Goal: Task Accomplishment & Management: Complete application form

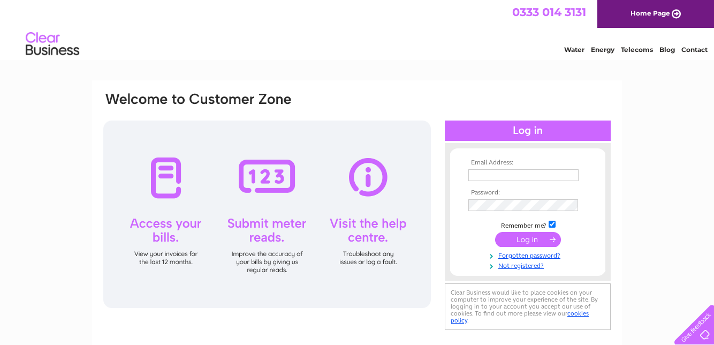
click at [270, 185] on div at bounding box center [267, 213] width 328 height 187
click at [265, 237] on div at bounding box center [267, 213] width 328 height 187
click at [504, 177] on input "text" at bounding box center [523, 175] width 110 height 12
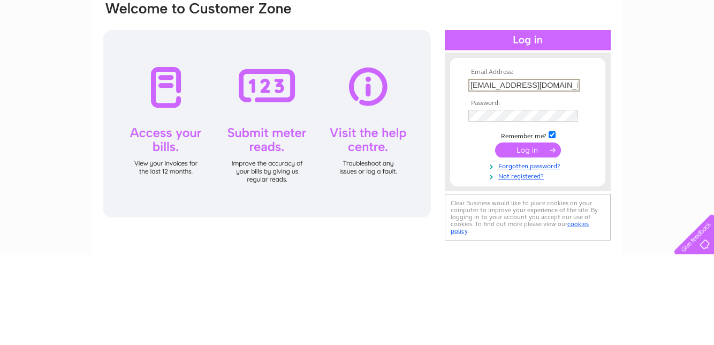
type input "[EMAIL_ADDRESS][DOMAIN_NAME]"
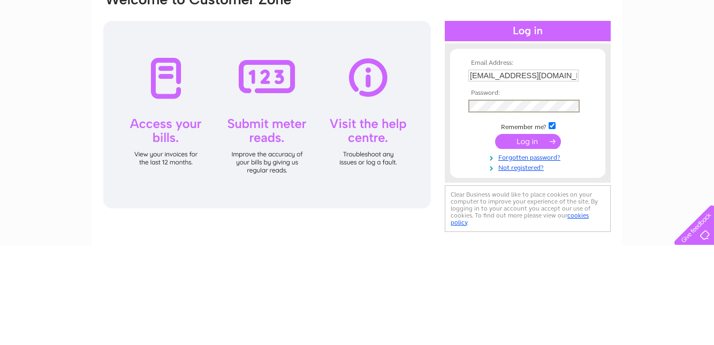
click at [524, 271] on link "Not registered?" at bounding box center [528, 266] width 121 height 10
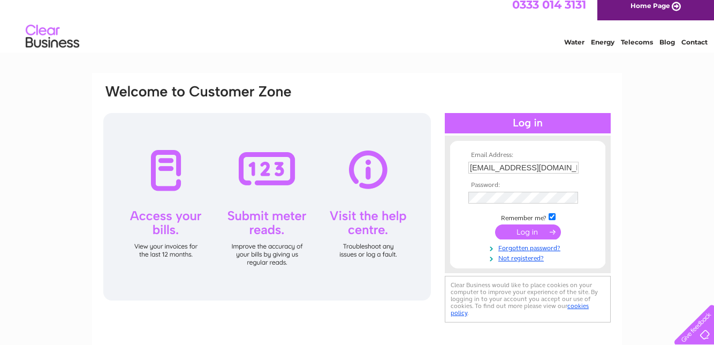
scroll to position [15, 0]
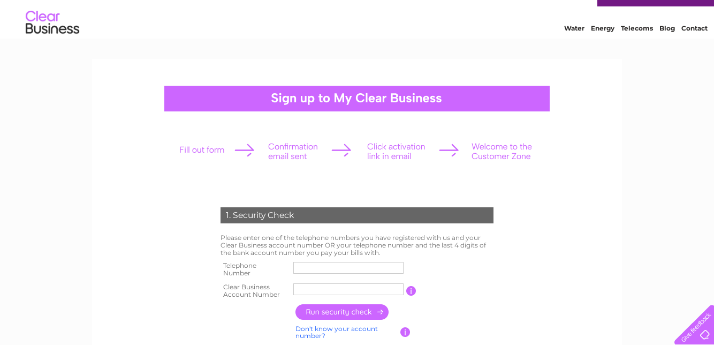
click at [313, 268] on input "text" at bounding box center [348, 268] width 110 height 12
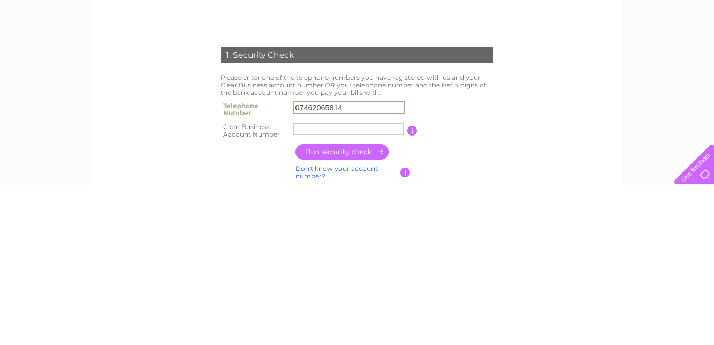
type input "07462065814"
click at [318, 295] on label at bounding box center [350, 296] width 115 height 3
click at [318, 295] on input "text" at bounding box center [348, 289] width 110 height 12
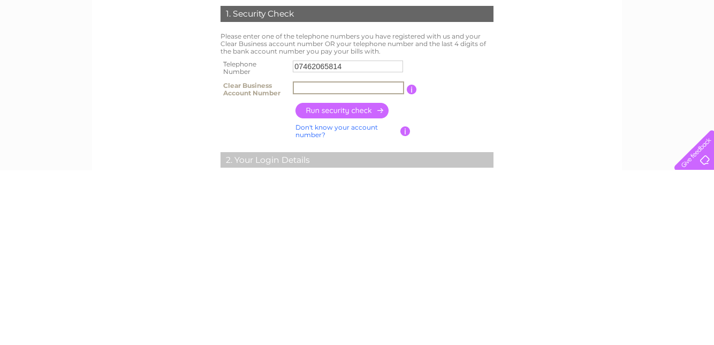
scroll to position [49, 0]
click at [370, 288] on input "button" at bounding box center [342, 285] width 94 height 16
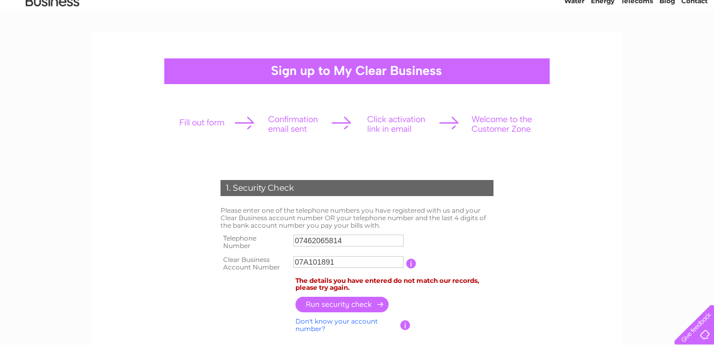
click at [413, 263] on input "button" at bounding box center [411, 263] width 10 height 10
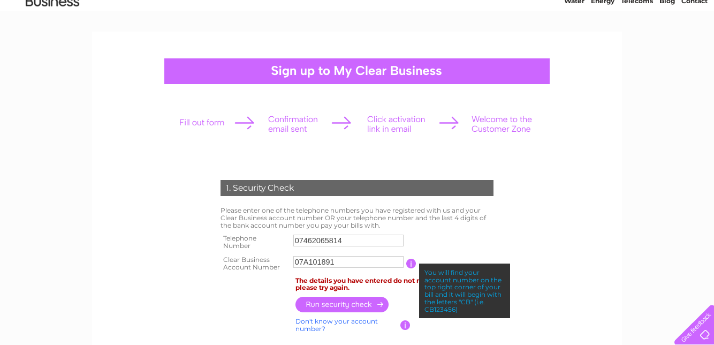
click at [341, 263] on input "07A101891" at bounding box center [348, 262] width 110 height 12
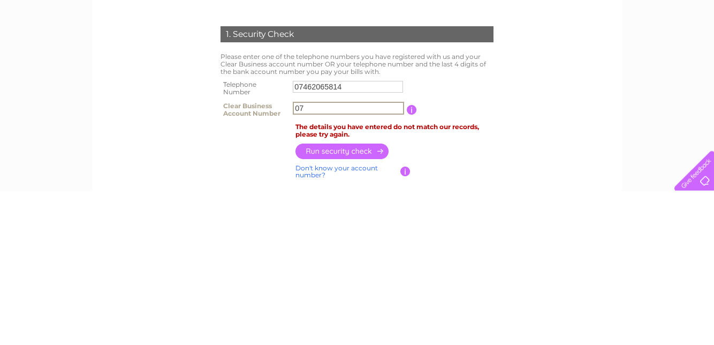
type input "0"
type input "CB3031084"
click at [356, 305] on input "button" at bounding box center [342, 305] width 94 height 16
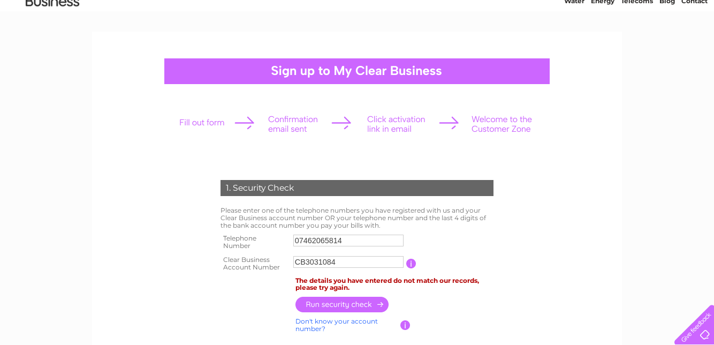
click at [369, 305] on input "button" at bounding box center [342, 304] width 94 height 16
click at [410, 326] on td "If you can't find your Clear Business account number, tell us the last 4 digits…" at bounding box center [453, 325] width 86 height 20
click at [405, 324] on input "button" at bounding box center [405, 325] width 10 height 10
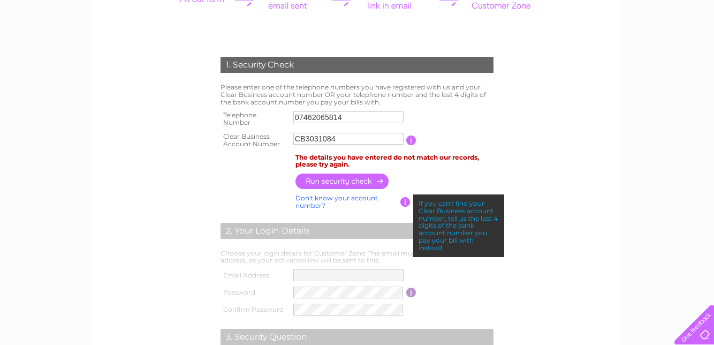
scroll to position [173, 0]
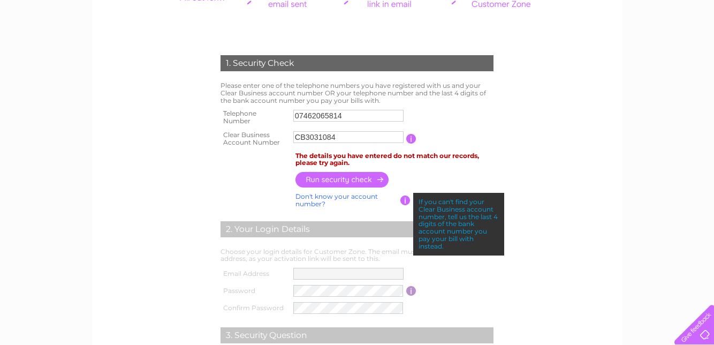
click at [483, 212] on div "If you can't find your Clear Business account number, tell us the last 4 digits…" at bounding box center [458, 224] width 91 height 63
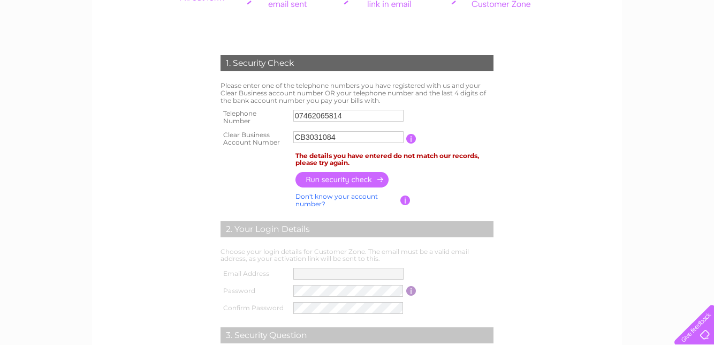
scroll to position [164, 0]
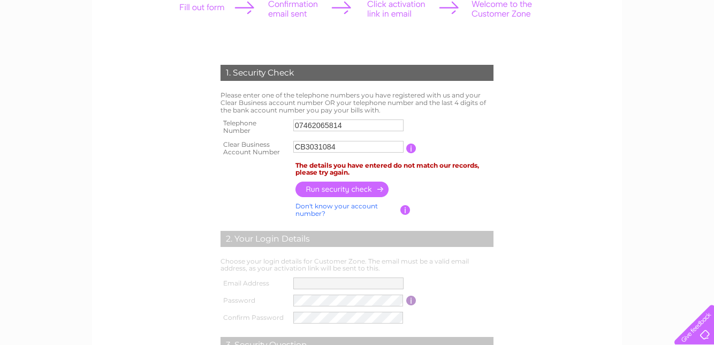
click at [405, 211] on input "button" at bounding box center [405, 210] width 10 height 10
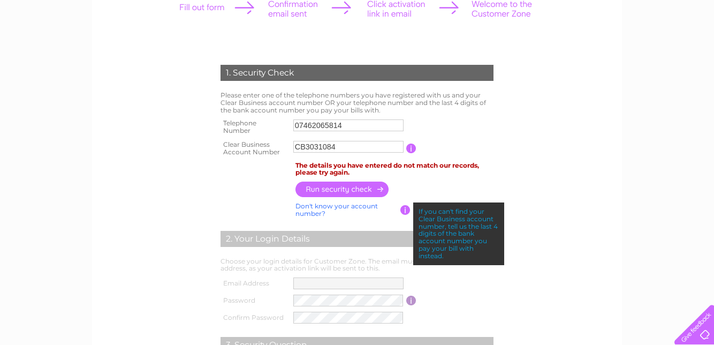
click at [386, 213] on td "Don't know your account number? Don't know your bank account number?" at bounding box center [347, 210] width 108 height 20
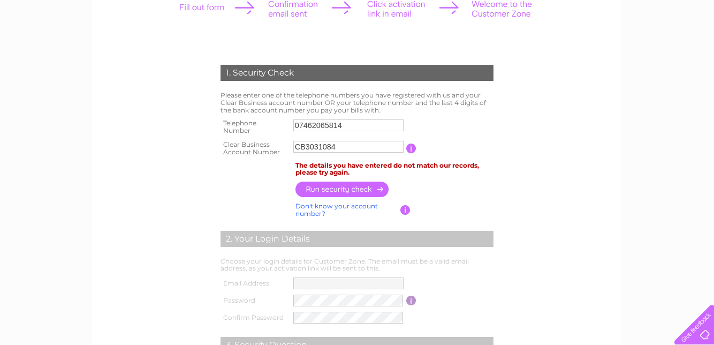
click at [347, 208] on link "Don't know your account number?" at bounding box center [336, 210] width 82 height 16
click at [408, 208] on input "button" at bounding box center [405, 210] width 10 height 10
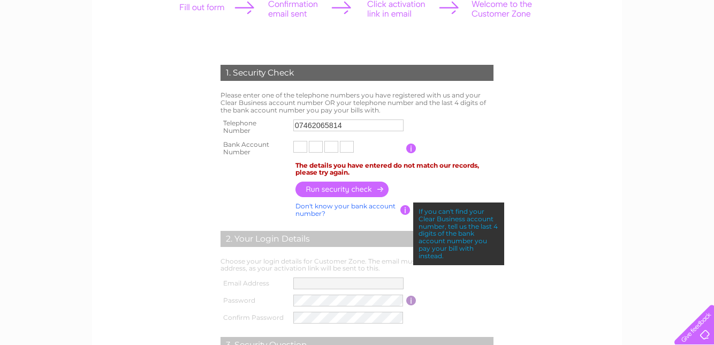
click at [552, 166] on form "1. Security Check Please enter one of the telephone numbers you have registered…" at bounding box center [356, 253] width 509 height 421
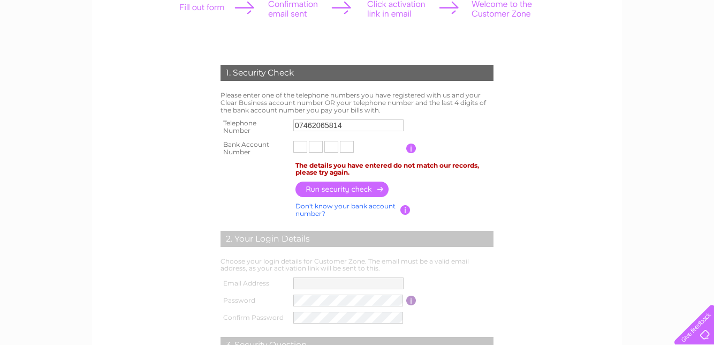
click at [378, 189] on input "button" at bounding box center [342, 189] width 94 height 16
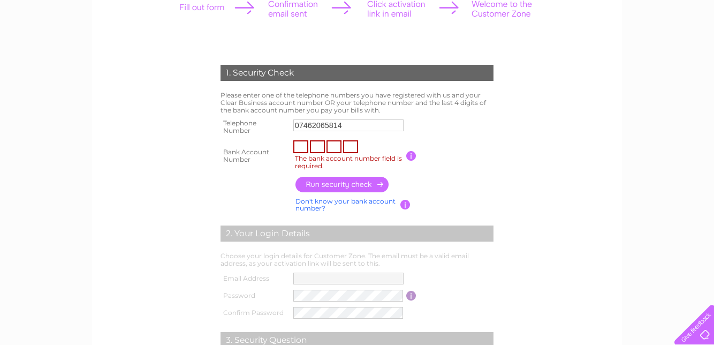
click at [301, 148] on input "The bank account number field is required." at bounding box center [300, 146] width 15 height 13
type input "6"
click at [318, 148] on input "text" at bounding box center [317, 146] width 15 height 13
type input "2"
click at [333, 149] on input "text" at bounding box center [333, 146] width 15 height 13
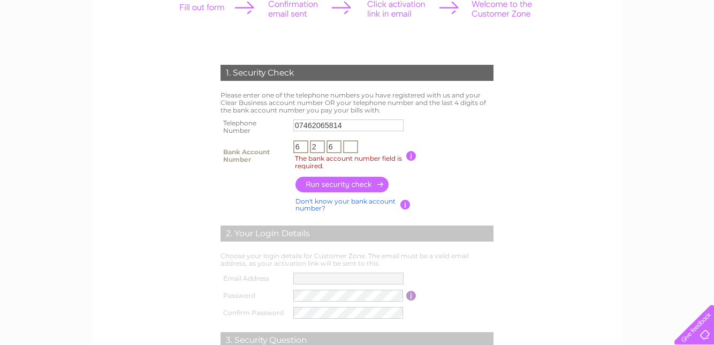
type input "6"
click at [354, 150] on input "text" at bounding box center [350, 146] width 15 height 13
type input "0"
click at [374, 186] on input "button" at bounding box center [342, 185] width 94 height 16
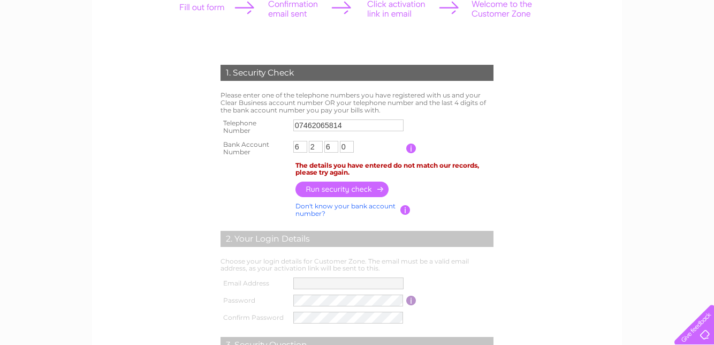
click at [301, 146] on input "6" at bounding box center [300, 147] width 14 height 12
click at [315, 154] on label at bounding box center [349, 154] width 113 height 3
click at [308, 153] on input "text" at bounding box center [300, 146] width 15 height 13
click at [318, 154] on label at bounding box center [349, 154] width 113 height 3
click at [308, 153] on input "text" at bounding box center [300, 146] width 15 height 13
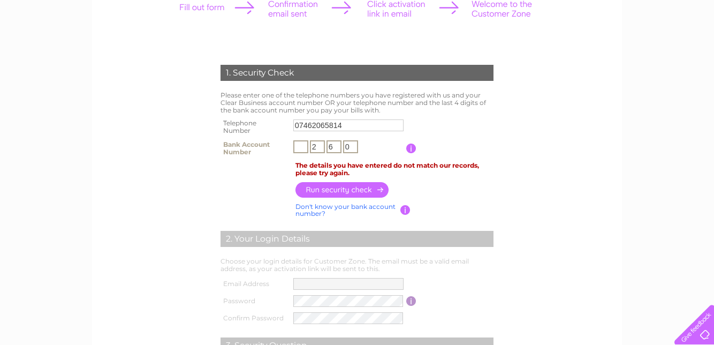
click at [349, 154] on label at bounding box center [349, 154] width 113 height 3
click at [308, 153] on input "text" at bounding box center [300, 146] width 15 height 13
click at [352, 148] on input "0" at bounding box center [350, 146] width 15 height 13
click at [337, 148] on input "6" at bounding box center [333, 146] width 15 height 13
click at [321, 147] on input "2" at bounding box center [317, 146] width 15 height 13
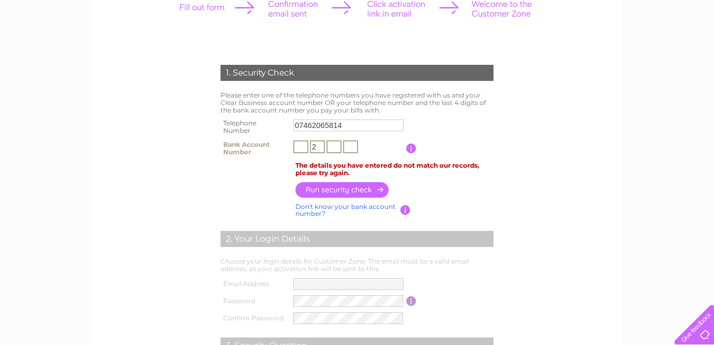
click at [317, 148] on input "2" at bounding box center [317, 146] width 15 height 13
click at [330, 146] on input "text" at bounding box center [333, 146] width 15 height 13
click at [322, 148] on input "2" at bounding box center [317, 146] width 15 height 13
click at [304, 147] on input "text" at bounding box center [300, 146] width 15 height 13
type input "9"
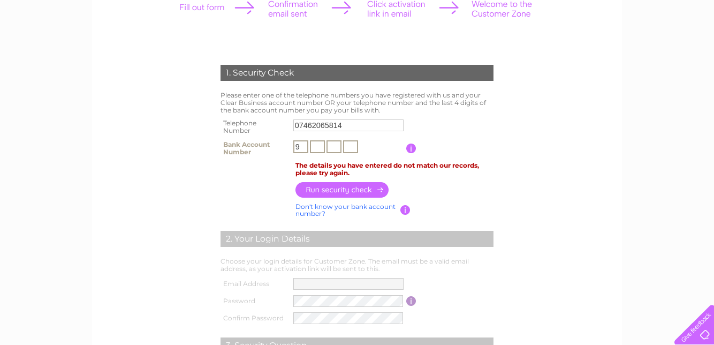
click at [321, 148] on input "text" at bounding box center [317, 146] width 15 height 13
type input "0"
click at [331, 149] on input "text" at bounding box center [333, 146] width 15 height 13
type input "6"
click at [350, 148] on input "text" at bounding box center [350, 146] width 15 height 13
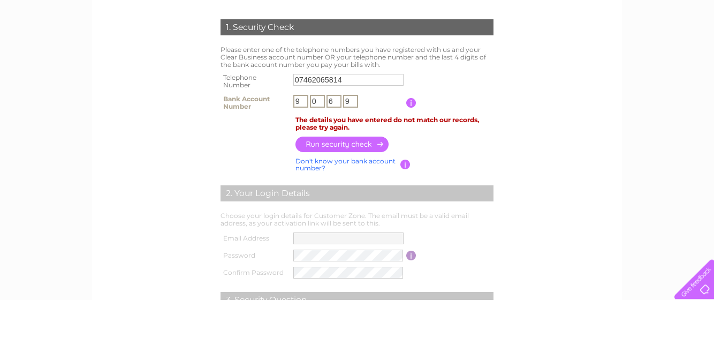
type input "9"
click at [545, 169] on form "1. Security Check Please enter one of the telephone numbers you have registered…" at bounding box center [356, 253] width 509 height 421
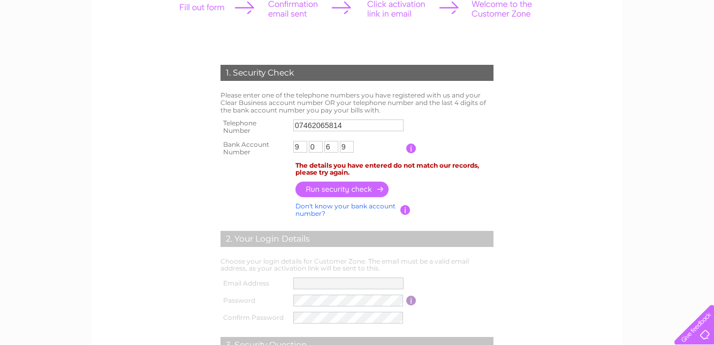
click at [349, 189] on input "button" at bounding box center [342, 189] width 94 height 16
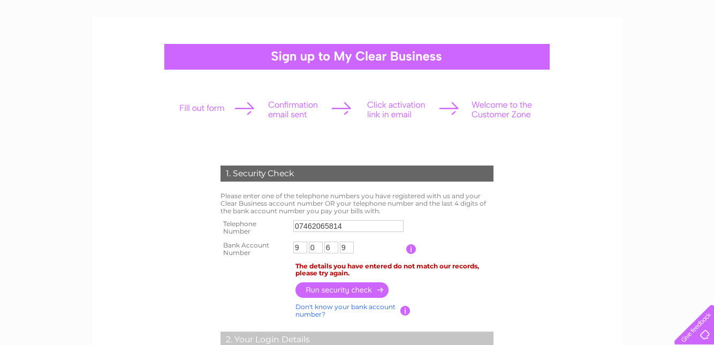
scroll to position [0, 0]
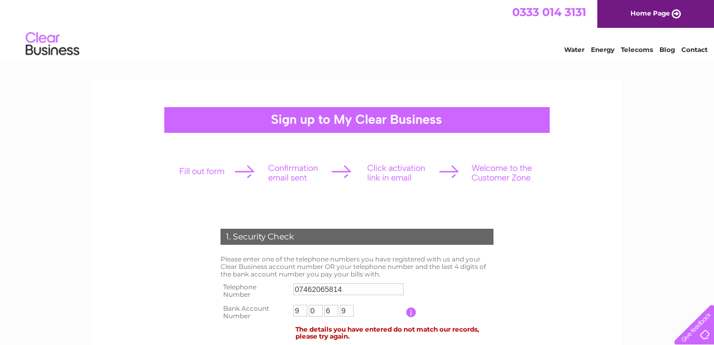
click at [551, 17] on span "0333 014 3131" at bounding box center [549, 11] width 74 height 13
click at [515, 175] on div at bounding box center [357, 173] width 376 height 48
click at [507, 173] on div at bounding box center [357, 173] width 376 height 48
click at [507, 171] on div at bounding box center [357, 173] width 376 height 48
click at [508, 169] on div at bounding box center [357, 173] width 376 height 48
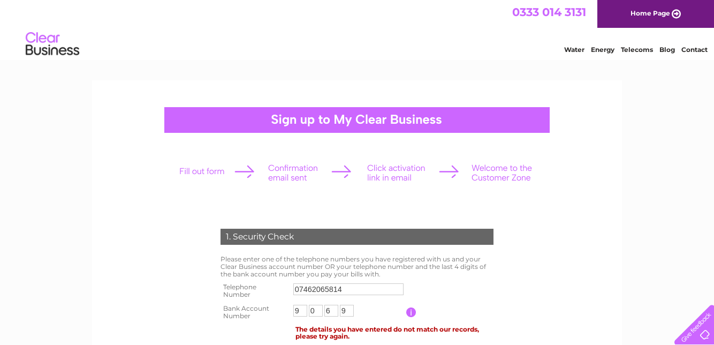
click at [509, 169] on div at bounding box center [357, 173] width 376 height 48
click at [509, 179] on div at bounding box center [357, 173] width 376 height 48
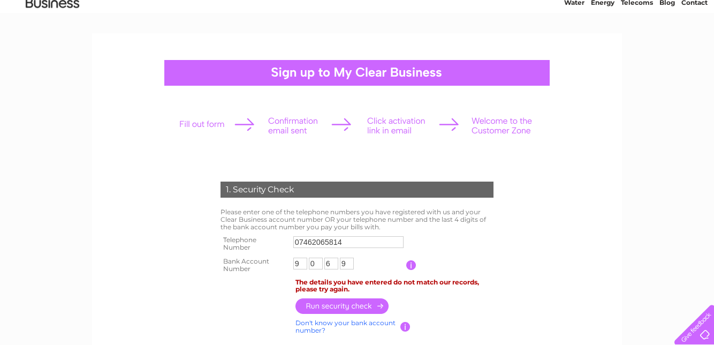
scroll to position [47, 0]
click at [490, 124] on div at bounding box center [357, 126] width 376 height 48
click at [460, 125] on div at bounding box center [357, 126] width 376 height 48
click at [457, 126] on div at bounding box center [357, 126] width 376 height 48
click at [484, 125] on div at bounding box center [357, 126] width 376 height 48
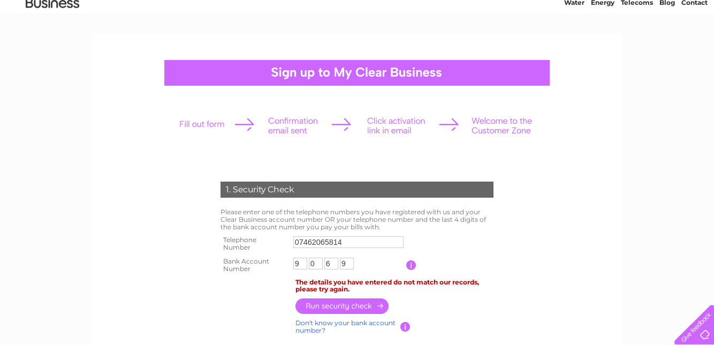
click at [499, 126] on div at bounding box center [357, 126] width 376 height 48
click at [496, 123] on div at bounding box center [357, 126] width 376 height 48
click at [448, 78] on div at bounding box center [356, 73] width 385 height 26
